Goal: Navigation & Orientation: Find specific page/section

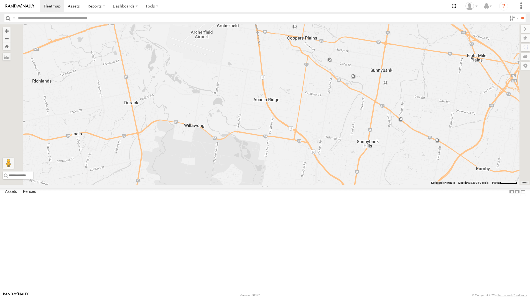
click at [0, 0] on div "[PERSON_NAME] - 347FB3" at bounding box center [0, 0] width 0 height 0
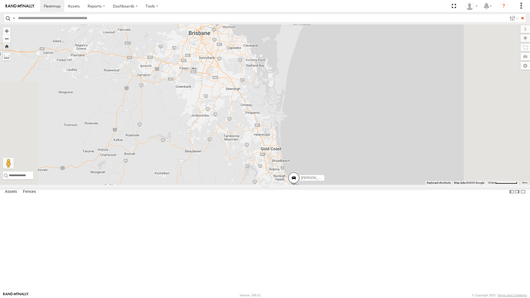
drag, startPoint x: 403, startPoint y: 100, endPoint x: 399, endPoint y: 184, distance: 84.1
click at [399, 184] on div "[PERSON_NAME] - 347FB3" at bounding box center [265, 104] width 530 height 160
click at [0, 0] on div "All Assets" at bounding box center [0, 0] width 0 height 0
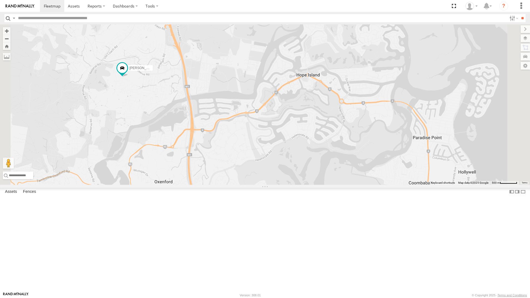
scroll to position [32, 0]
click at [0, 0] on div "Vinh 019IP4 - Hilux" at bounding box center [0, 0] width 0 height 0
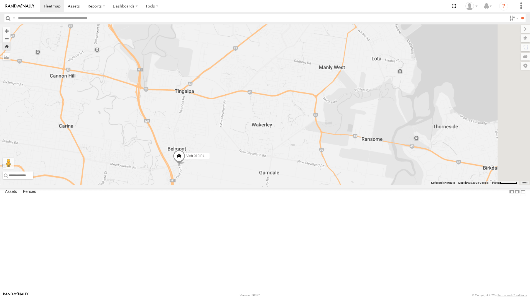
drag, startPoint x: 462, startPoint y: 109, endPoint x: 284, endPoint y: 224, distance: 212.1
click at [284, 185] on div "Vinh 019IP4 - Hilux" at bounding box center [265, 104] width 530 height 160
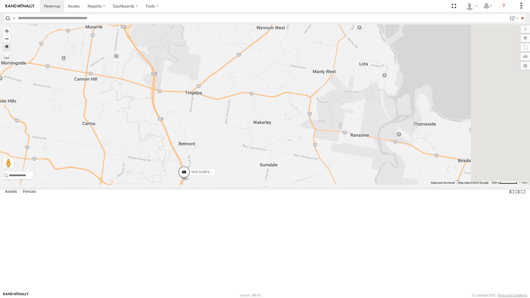
click at [0, 0] on div "All Assets" at bounding box center [0, 0] width 0 height 0
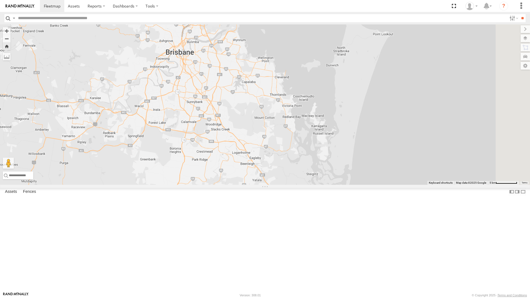
drag, startPoint x: 411, startPoint y: 156, endPoint x: 274, endPoint y: 114, distance: 143.2
click at [274, 114] on div "Jack - 348FB3" at bounding box center [265, 104] width 530 height 160
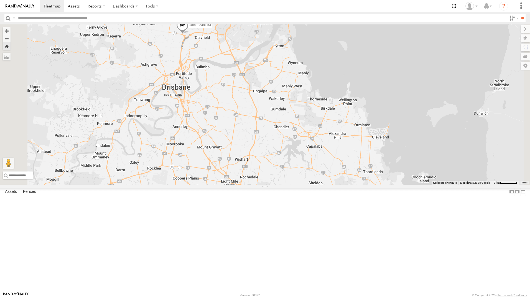
drag, startPoint x: 271, startPoint y: 106, endPoint x: 295, endPoint y: 180, distance: 77.9
click at [295, 180] on div "Jack - 348FB3" at bounding box center [265, 104] width 530 height 160
click at [0, 0] on div "Jack - 348FB3" at bounding box center [0, 0] width 0 height 0
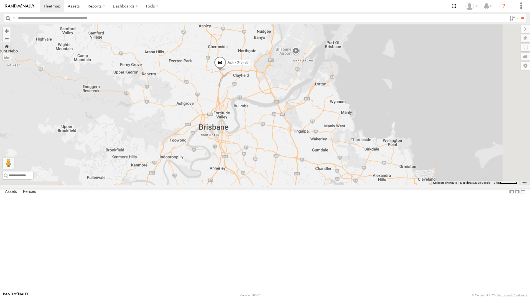
drag, startPoint x: 356, startPoint y: 258, endPoint x: 274, endPoint y: 188, distance: 108.0
click at [274, 185] on div "Jack - 348FB3" at bounding box center [265, 104] width 530 height 160
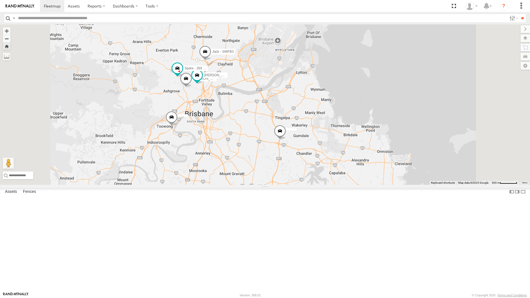
scroll to position [0, 0]
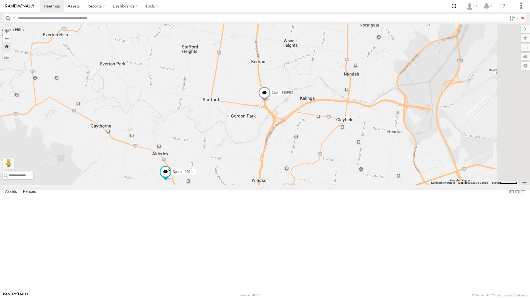
click at [484, 152] on div "Jack - 348FB3 Robbie Sparksman- 817BG4 Ben deGroot - 349FB3 Spare - 269 EH7" at bounding box center [265, 104] width 530 height 160
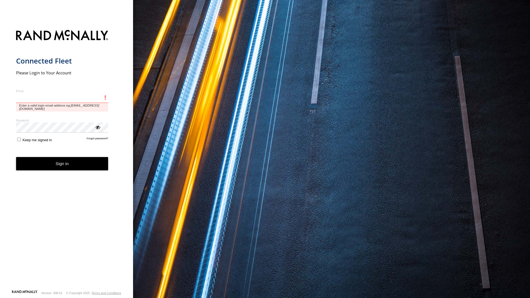
type input "**********"
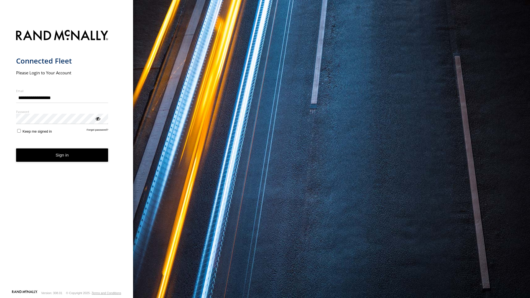
click at [97, 155] on button "Sign in" at bounding box center [62, 155] width 92 height 14
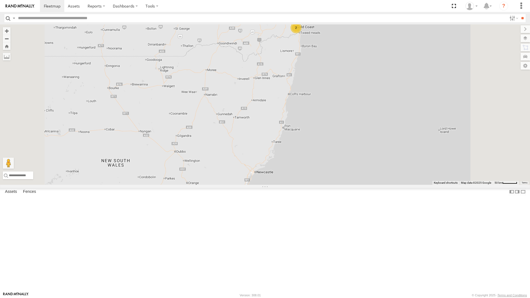
click at [0, 0] on div "[PERSON_NAME]" at bounding box center [0, 0] width 0 height 0
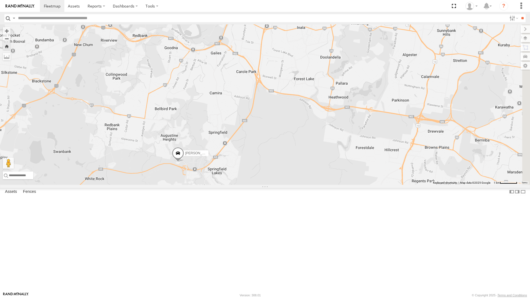
drag, startPoint x: 460, startPoint y: 136, endPoint x: 320, endPoint y: 200, distance: 153.5
click at [320, 185] on div "[PERSON_NAME]" at bounding box center [265, 104] width 530 height 160
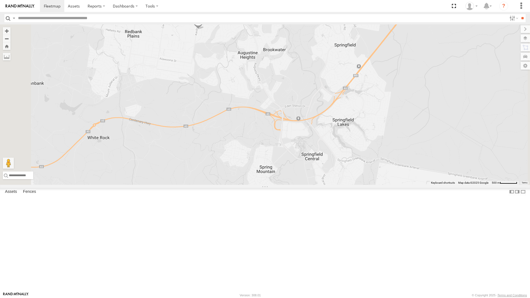
click at [0, 0] on div "All Assets" at bounding box center [0, 0] width 0 height 0
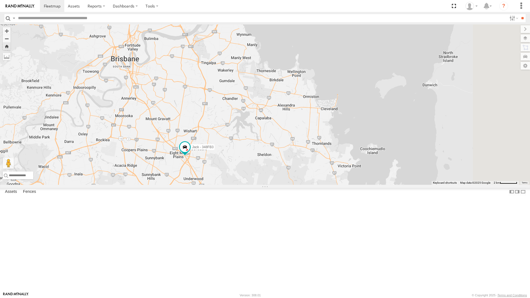
drag, startPoint x: 471, startPoint y: 120, endPoint x: 282, endPoint y: 174, distance: 196.3
click at [282, 174] on div "Jack - 348FB3" at bounding box center [265, 104] width 530 height 160
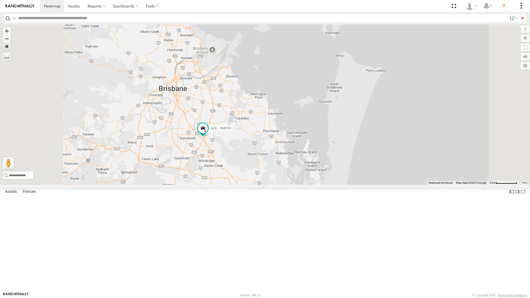
click at [0, 0] on div "[PERSON_NAME]" at bounding box center [0, 0] width 0 height 0
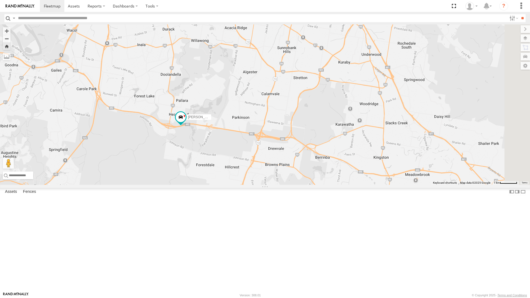
drag, startPoint x: 507, startPoint y: 209, endPoint x: 379, endPoint y: 220, distance: 129.1
click at [379, 185] on div "[PERSON_NAME]" at bounding box center [265, 104] width 530 height 160
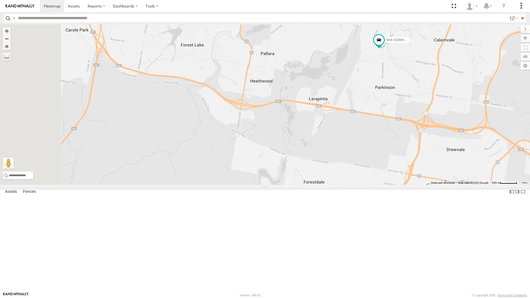
click at [0, 0] on div "Jack - 348FB3" at bounding box center [0, 0] width 0 height 0
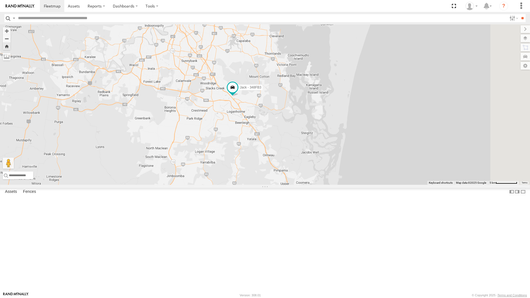
drag, startPoint x: 412, startPoint y: 127, endPoint x: 326, endPoint y: 157, distance: 91.3
click at [326, 157] on div "Jack - 348FB3" at bounding box center [265, 104] width 530 height 160
click at [0, 0] on div "All Assets" at bounding box center [0, 0] width 0 height 0
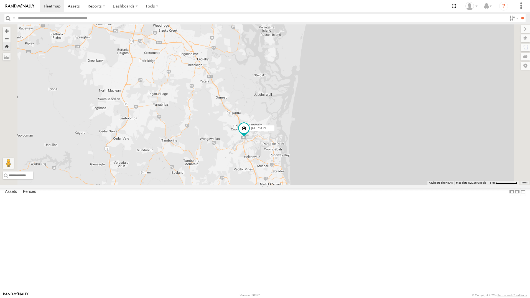
click at [0, 0] on div "[PERSON_NAME]" at bounding box center [0, 0] width 0 height 0
